Goal: Find specific page/section: Find specific page/section

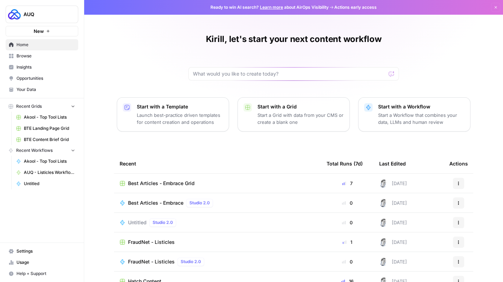
click at [25, 59] on span "Browse" at bounding box center [45, 56] width 59 height 6
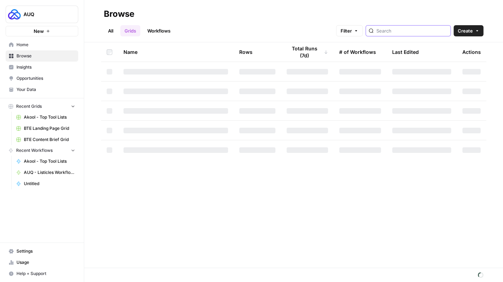
click at [418, 33] on input "search" at bounding box center [411, 30] width 71 height 7
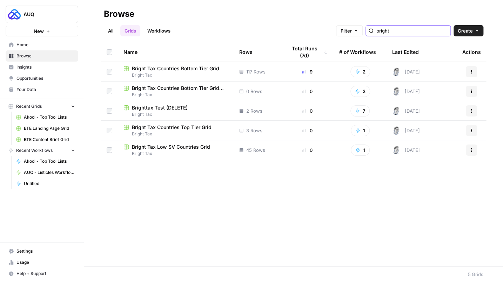
type input "bright"
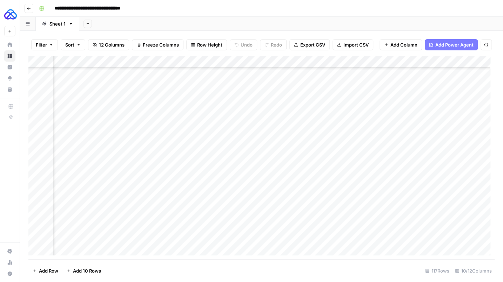
scroll to position [1208, 50]
